Goal: Submit feedback/report problem

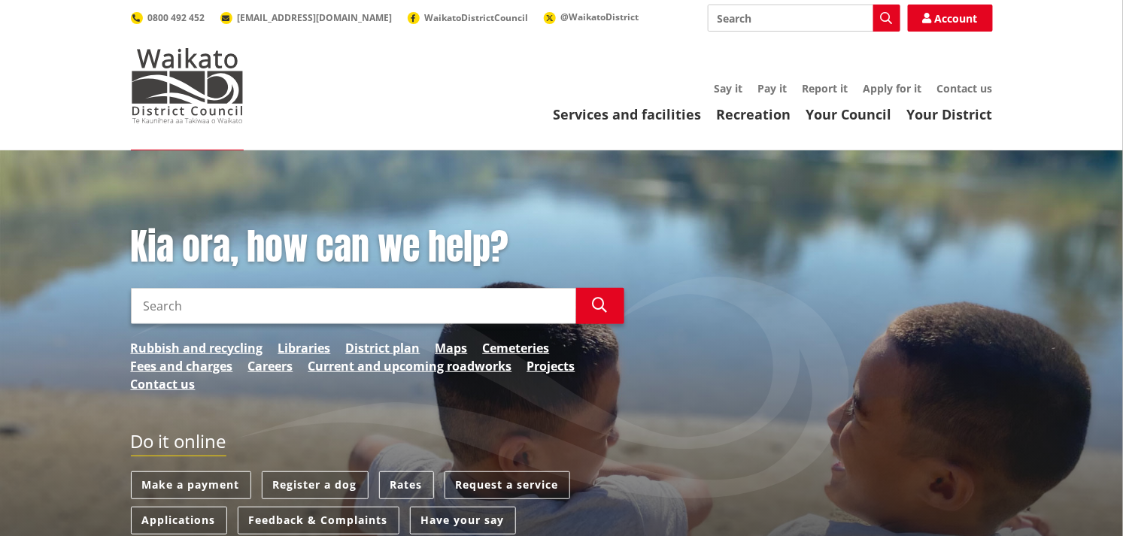
click at [230, 307] on input "Search" at bounding box center [353, 306] width 445 height 36
type input "street signs"
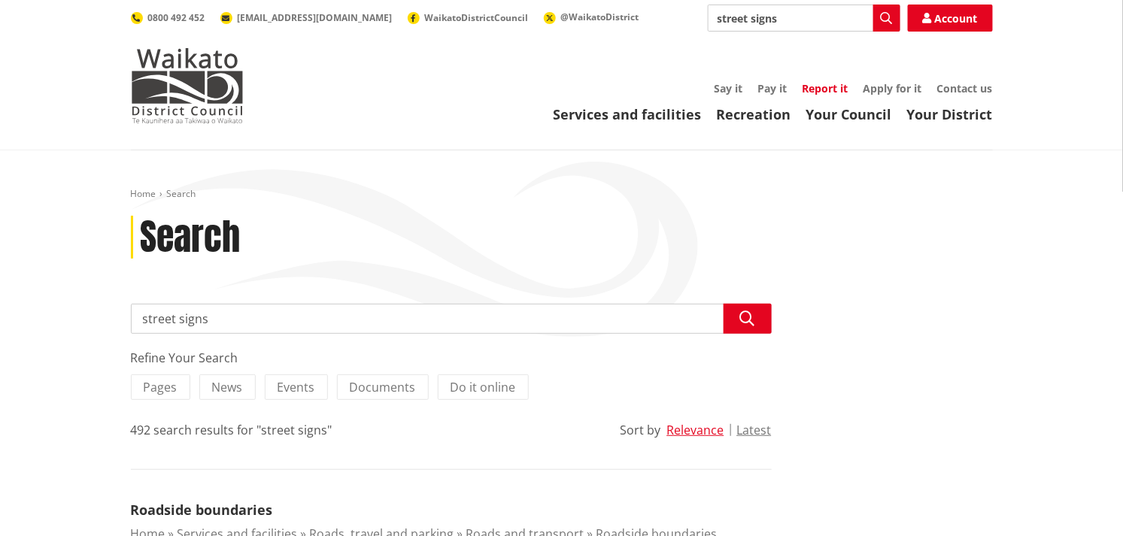
click at [815, 90] on link "Report it" at bounding box center [826, 88] width 46 height 14
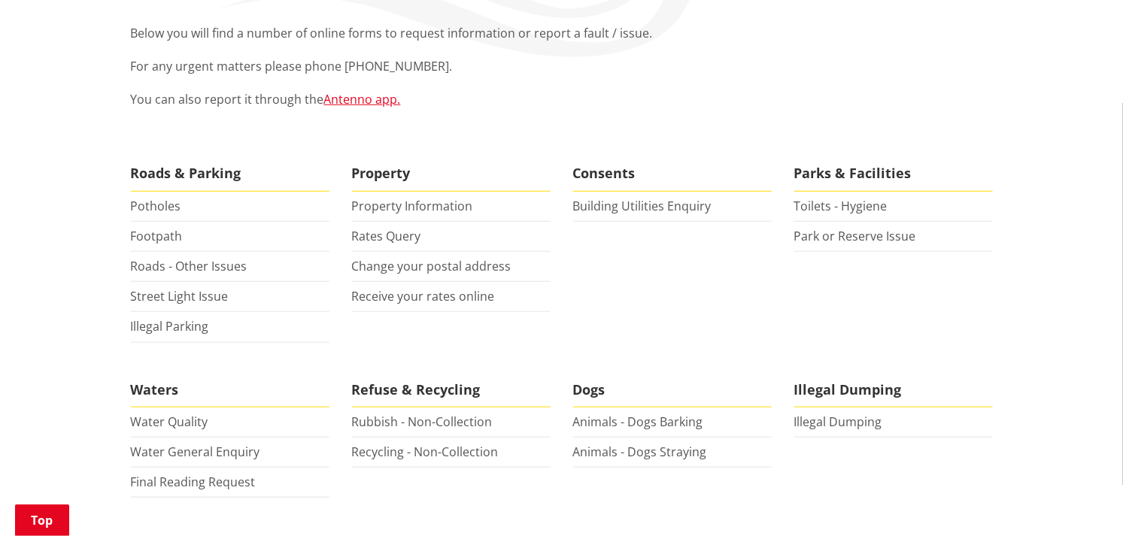
scroll to position [300, 0]
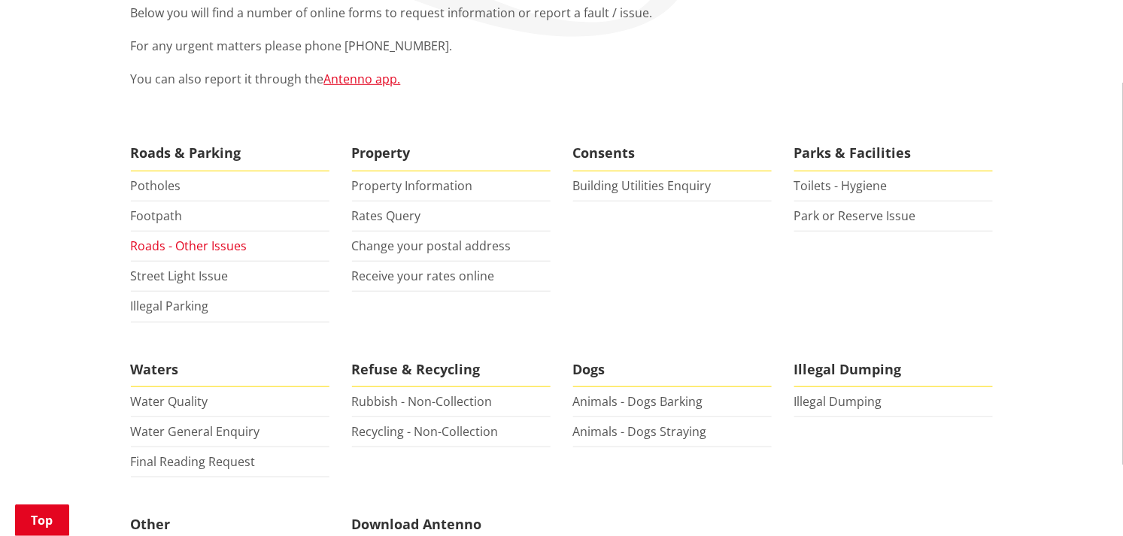
click at [203, 245] on link "Roads - Other Issues" at bounding box center [189, 246] width 117 height 17
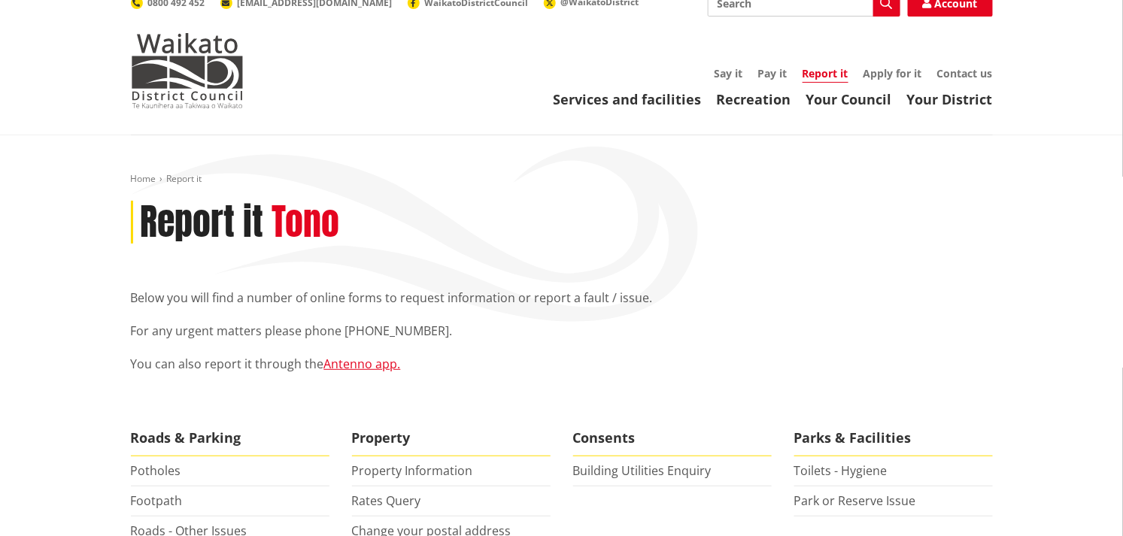
scroll to position [0, 0]
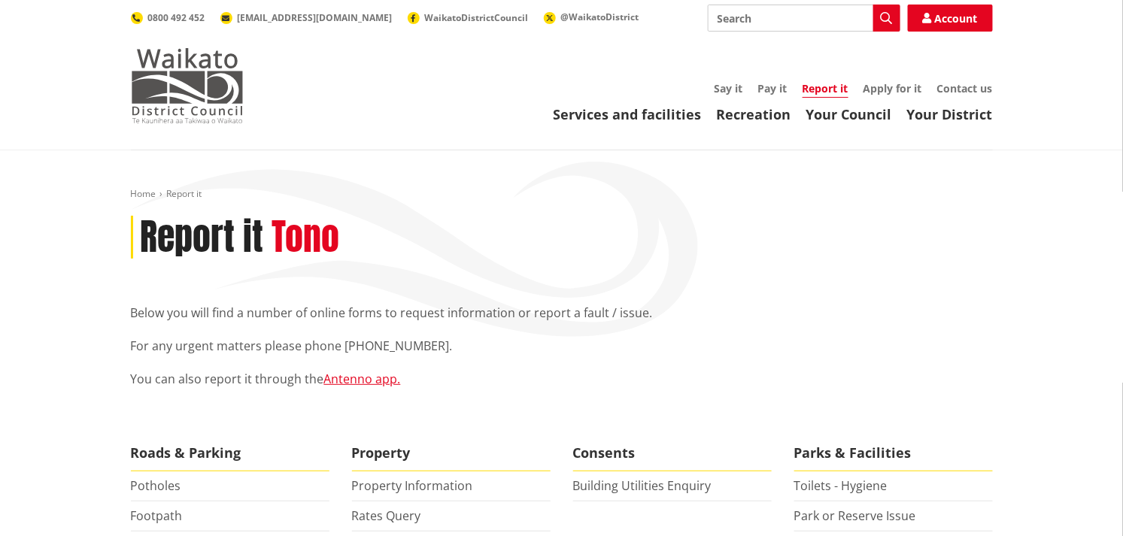
click at [173, 82] on img at bounding box center [187, 85] width 113 height 75
